Goal: Task Accomplishment & Management: Use online tool/utility

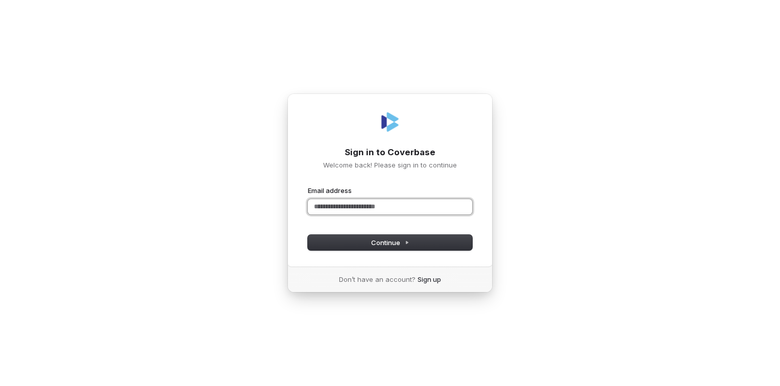
click at [369, 209] on input "Email address" at bounding box center [390, 206] width 164 height 15
click at [308, 186] on button "submit" at bounding box center [308, 186] width 0 height 0
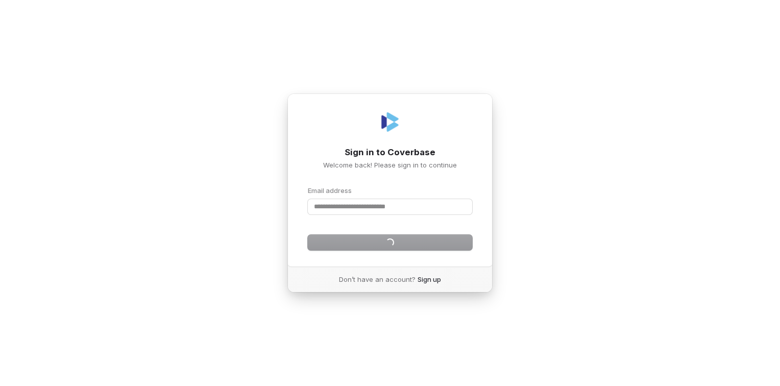
type input "**********"
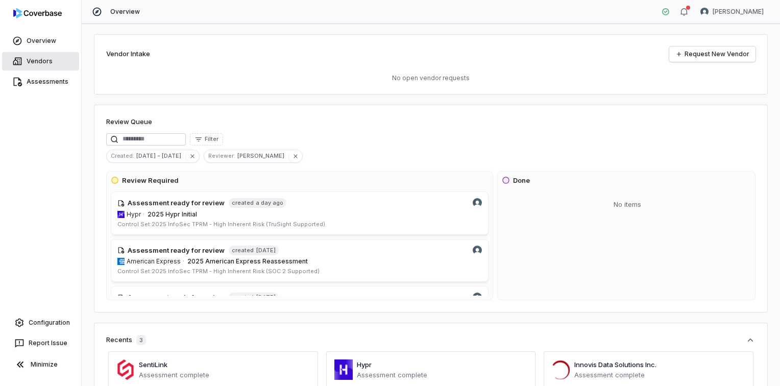
click at [33, 63] on link "Vendors" at bounding box center [40, 61] width 77 height 18
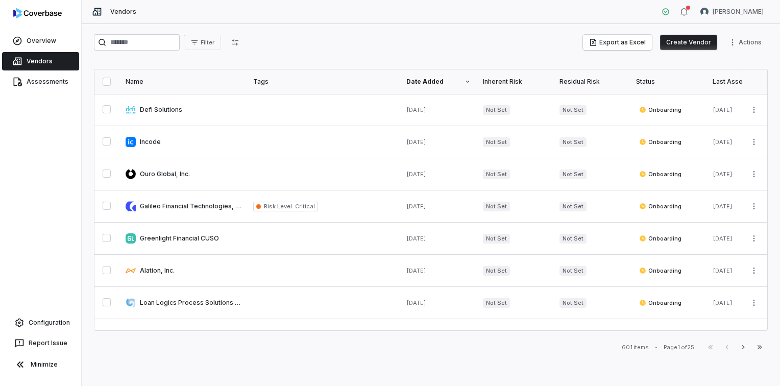
click at [692, 43] on button "Create Vendor" at bounding box center [688, 42] width 57 height 15
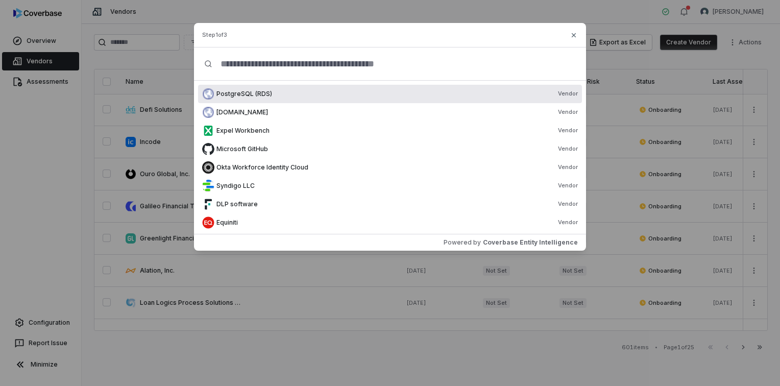
click at [307, 68] on input "text" at bounding box center [393, 63] width 363 height 33
click at [316, 62] on input "text" at bounding box center [393, 63] width 363 height 33
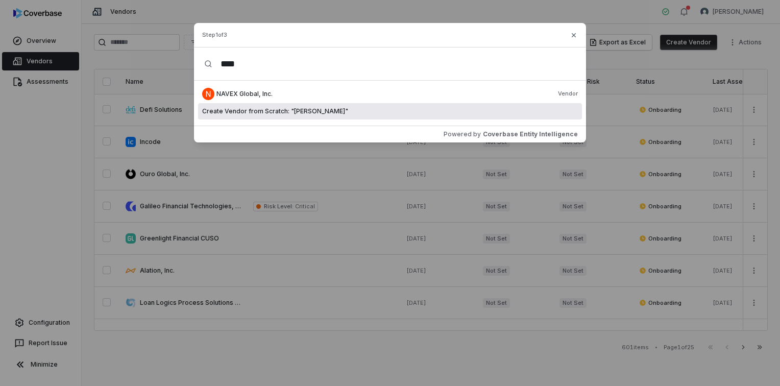
type input "****"
click at [288, 111] on span "Create Vendor from Scratch: " [PERSON_NAME] "" at bounding box center [275, 111] width 146 height 8
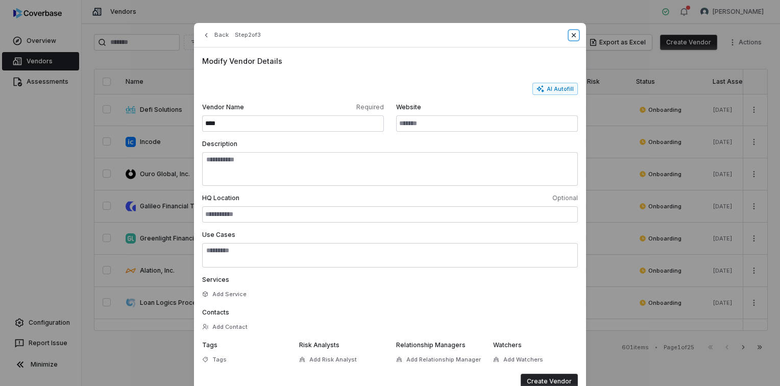
click at [570, 35] on icon "button" at bounding box center [573, 35] width 8 height 8
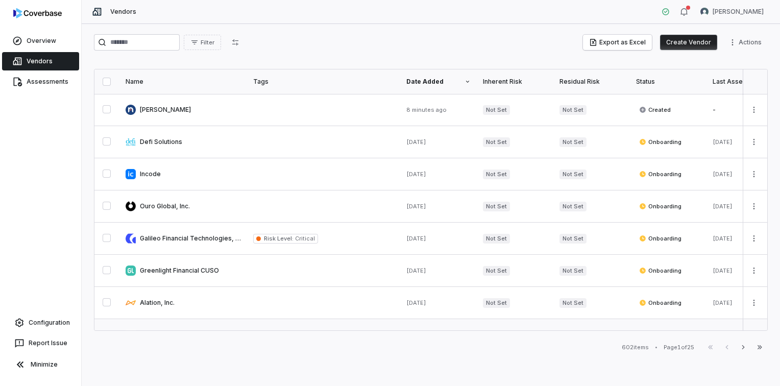
scroll to position [204, 0]
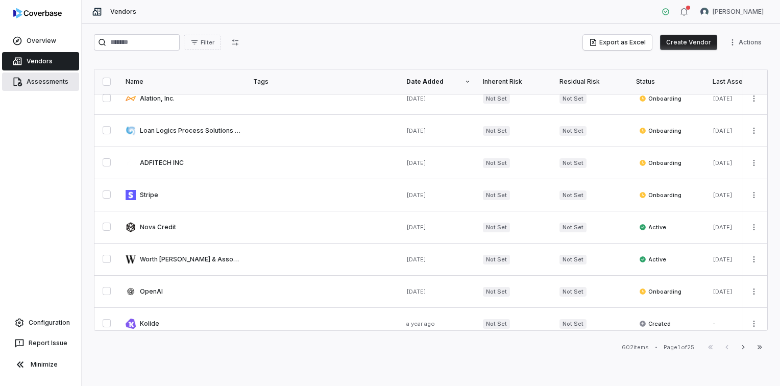
click at [53, 81] on link "Assessments" at bounding box center [40, 81] width 77 height 18
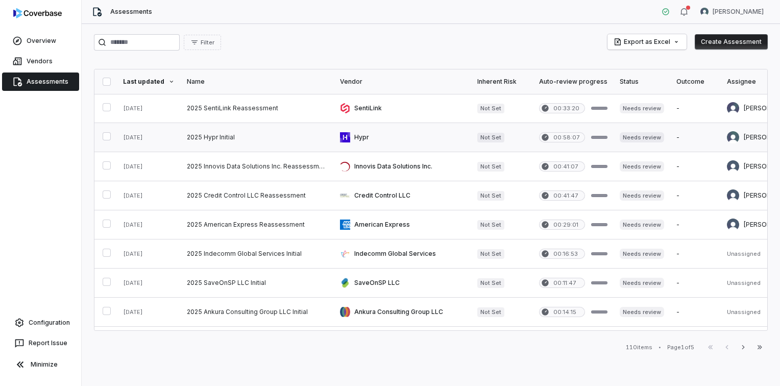
click at [216, 137] on link at bounding box center [257, 137] width 153 height 29
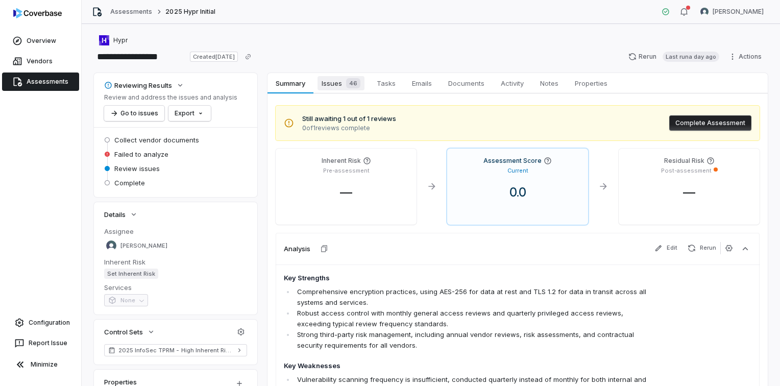
click at [332, 83] on span "Issues 46" at bounding box center [340, 83] width 47 height 14
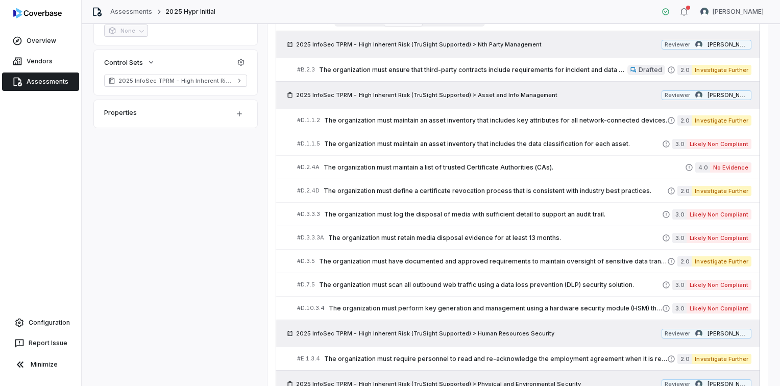
scroll to position [269, 0]
